Goal: Find specific page/section: Find specific page/section

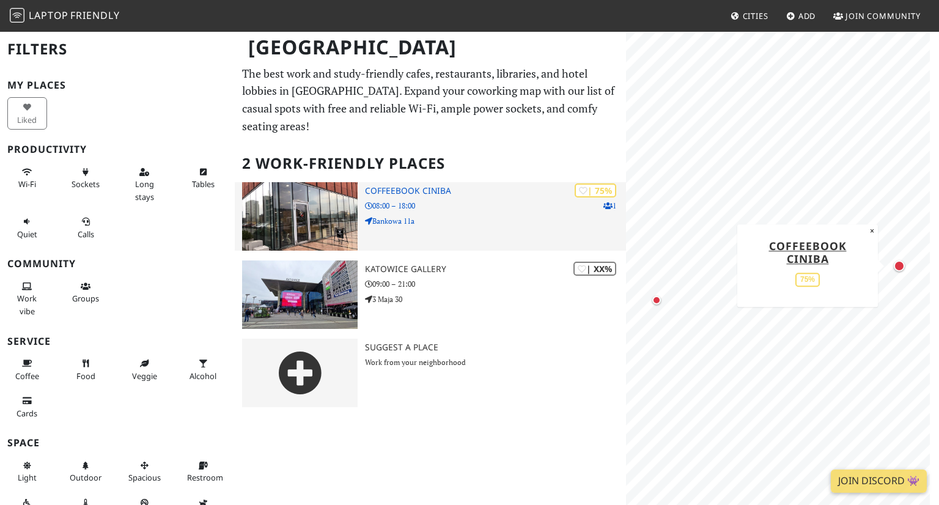
click at [322, 206] on img at bounding box center [300, 216] width 116 height 68
click at [383, 182] on div "| 75% 2 CoffeeBook CINiBA 08:00 – 18:00 Bankowa 11a" at bounding box center [495, 216] width 261 height 68
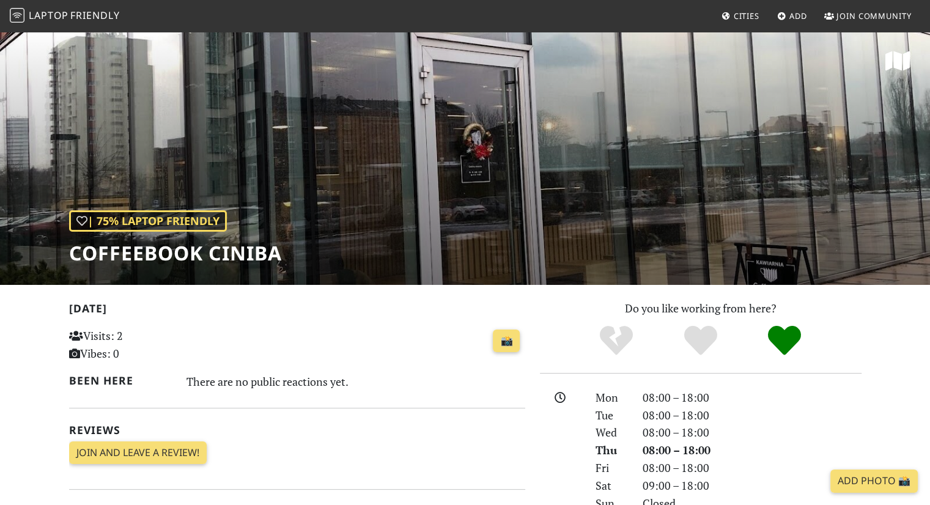
scroll to position [7, 0]
